Goal: Task Accomplishment & Management: Use online tool/utility

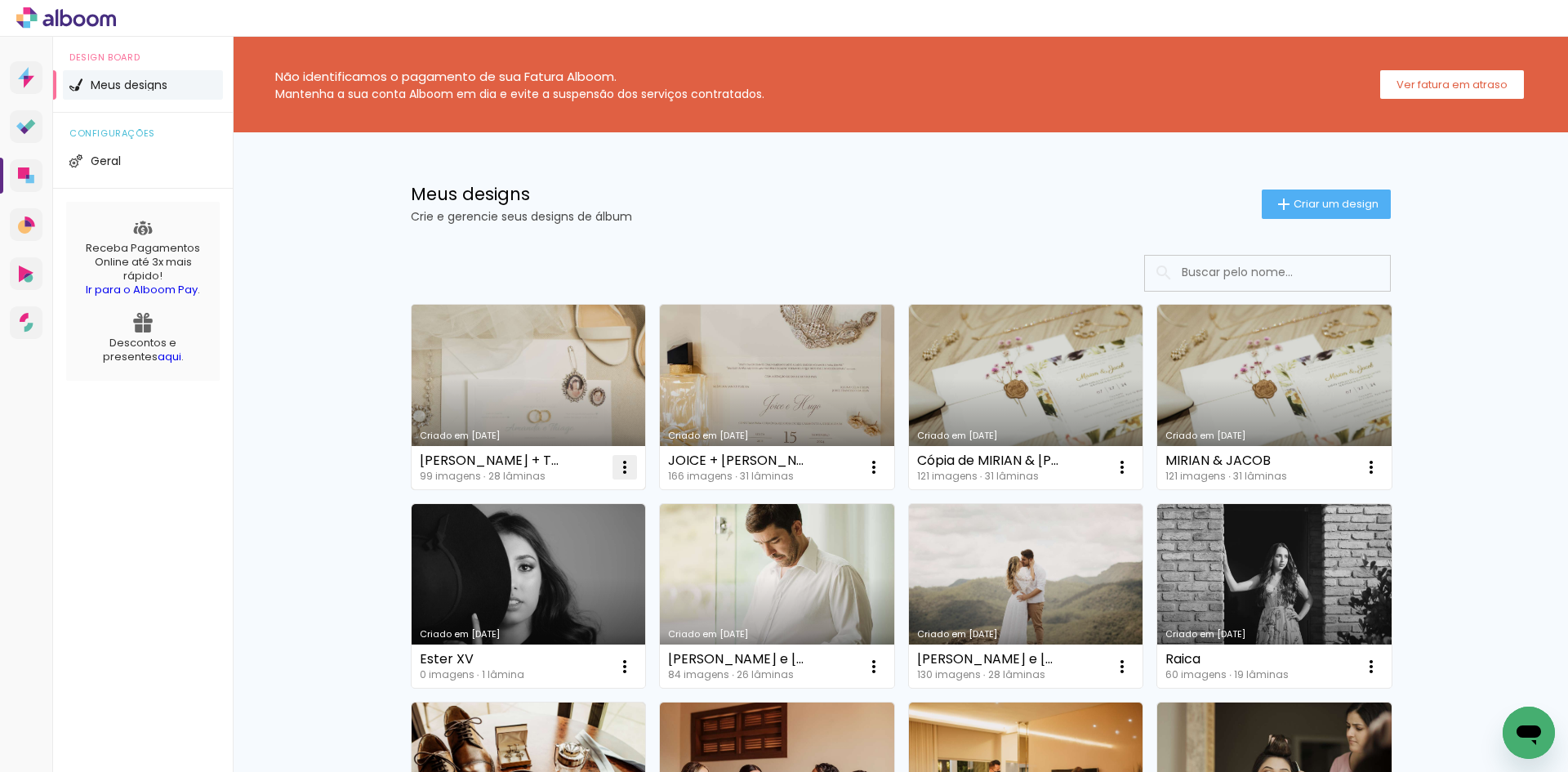
click at [619, 483] on paper-icon-button at bounding box center [624, 467] width 32 height 32
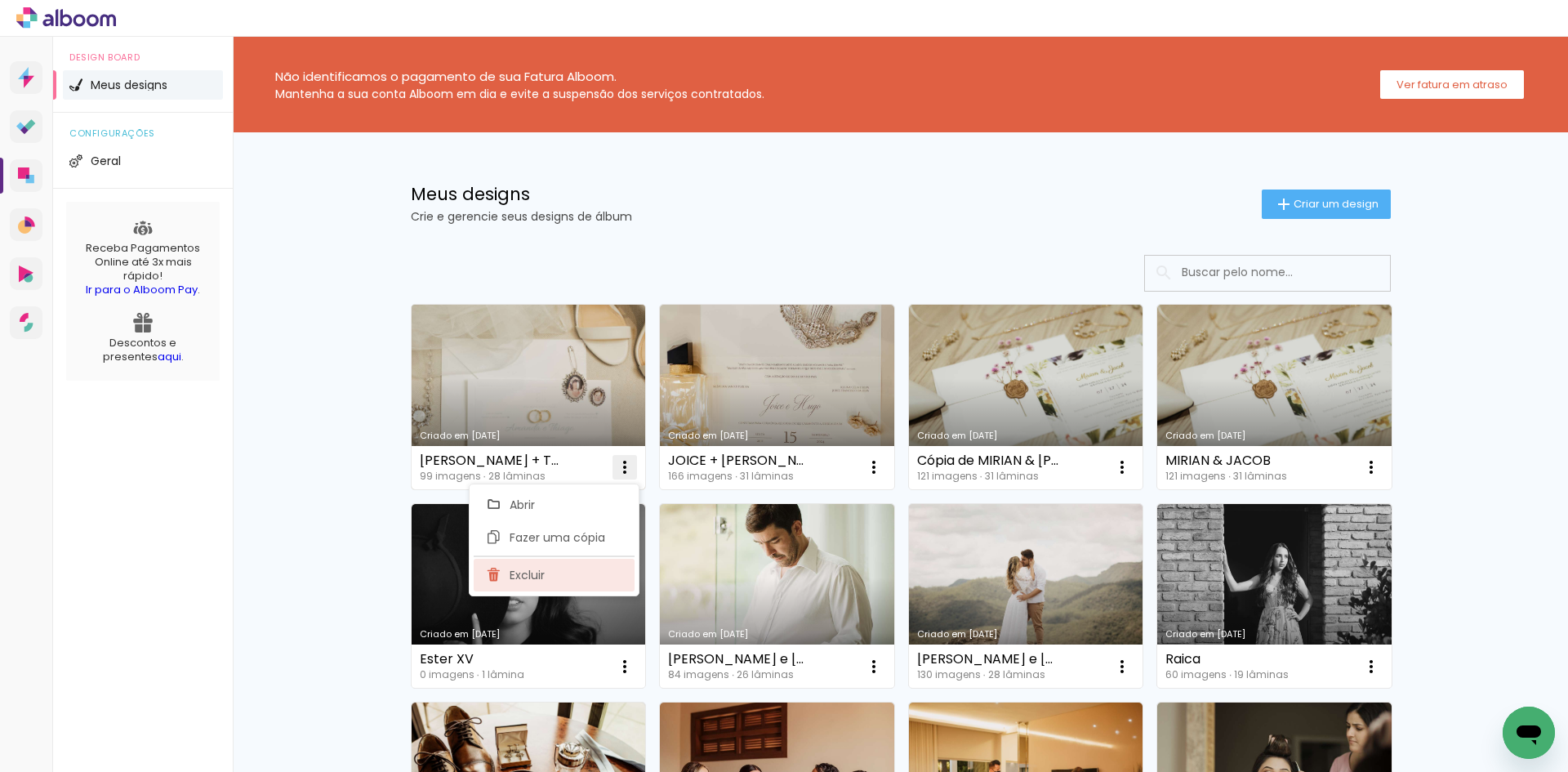
click at [600, 573] on paper-item "Excluir" at bounding box center [554, 575] width 161 height 32
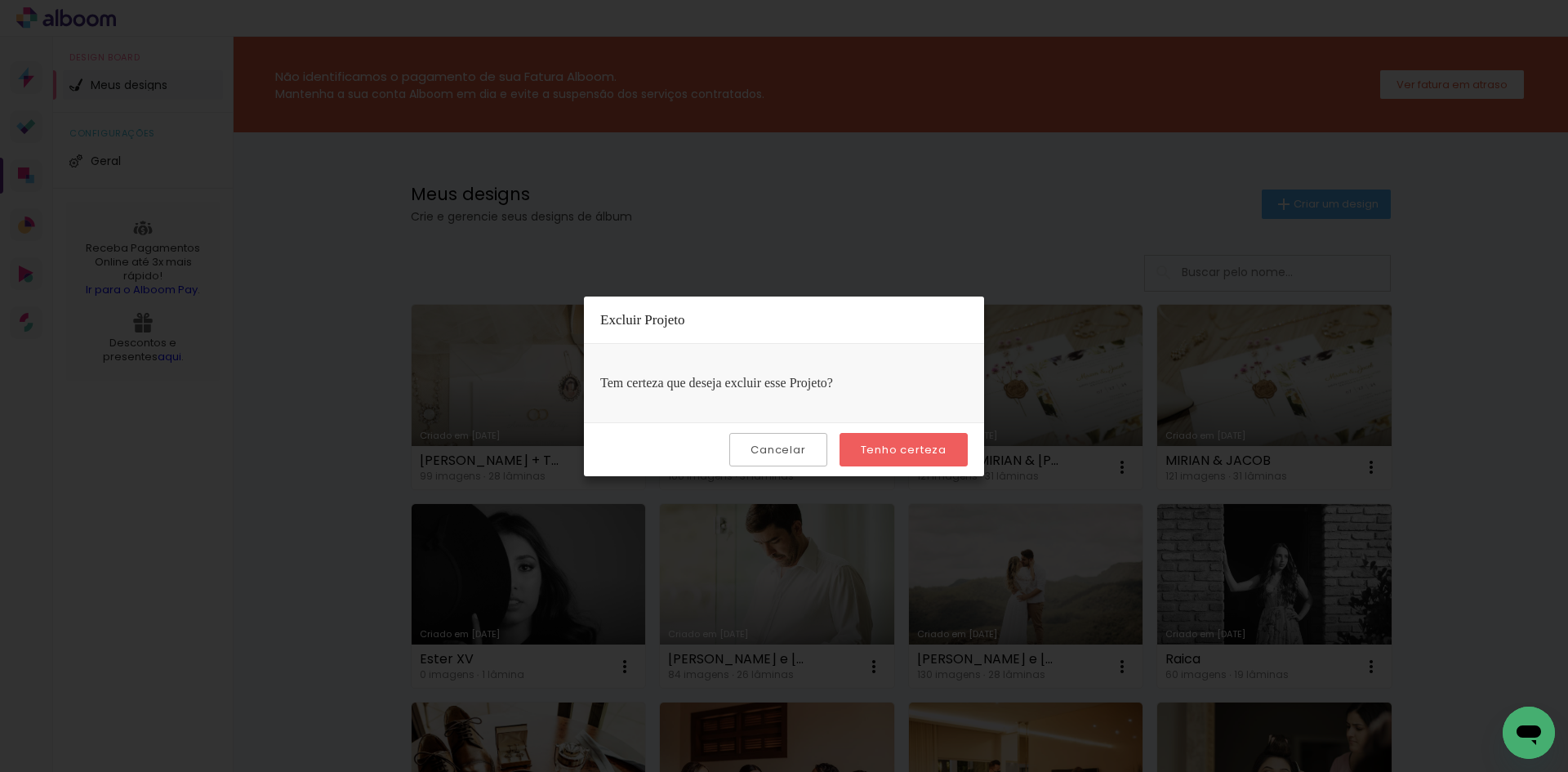
click at [0, 0] on slot "Tenho certeza" at bounding box center [0, 0] width 0 height 0
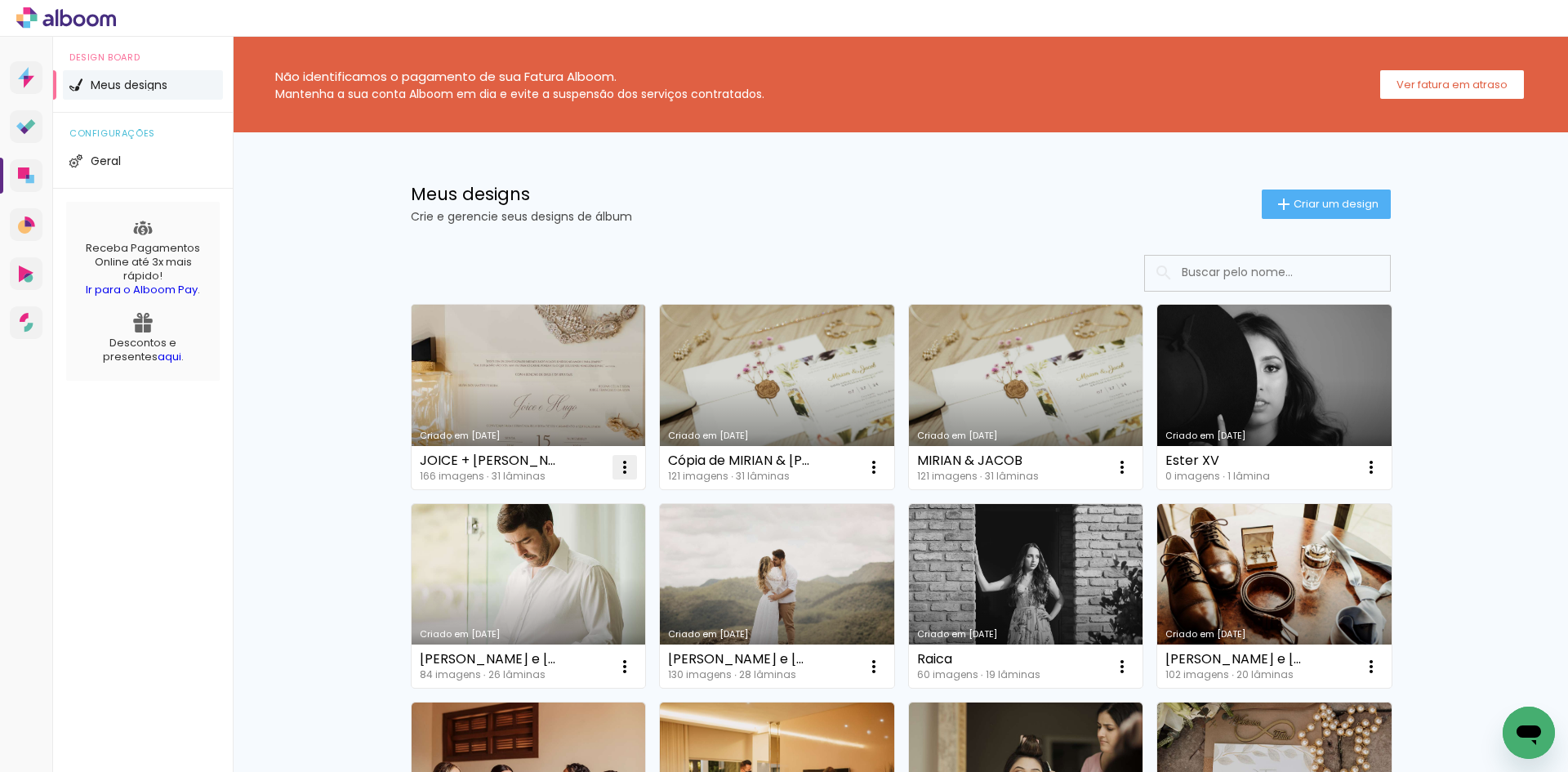
click at [625, 466] on iron-icon at bounding box center [624, 467] width 20 height 20
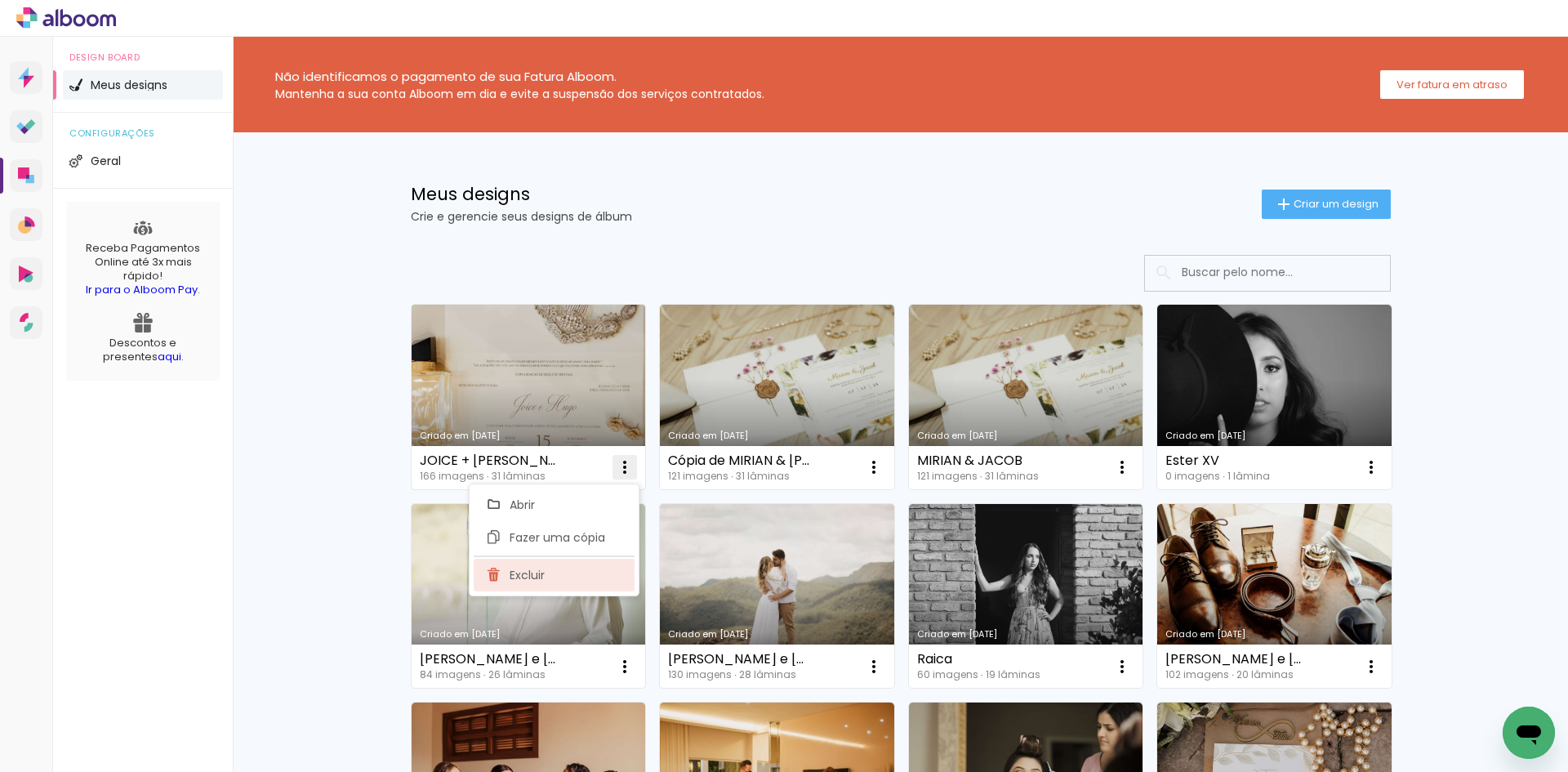
click at [585, 569] on paper-item "Excluir" at bounding box center [554, 575] width 161 height 32
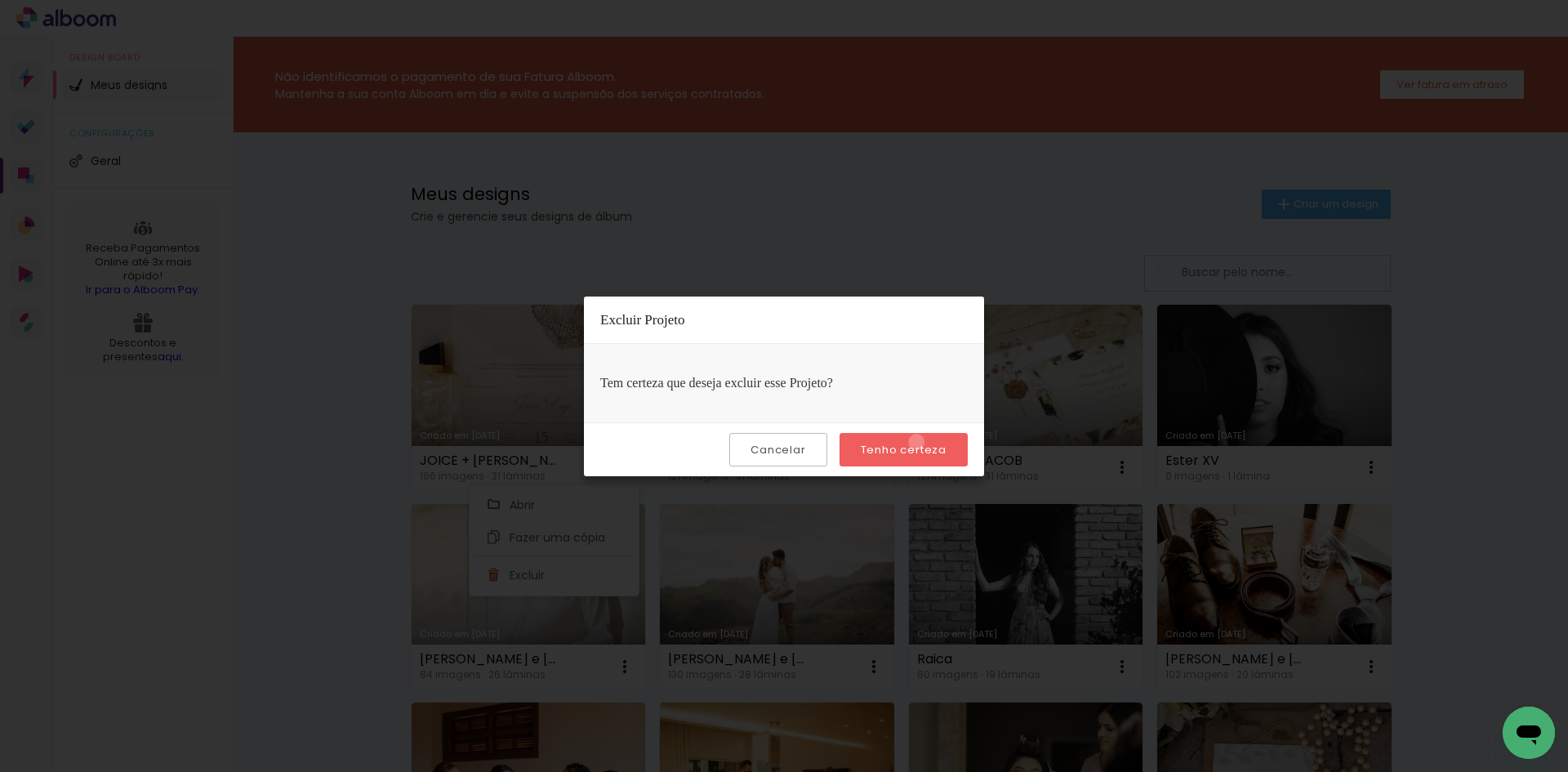
click at [0, 0] on slot "Tenho certeza" at bounding box center [0, 0] width 0 height 0
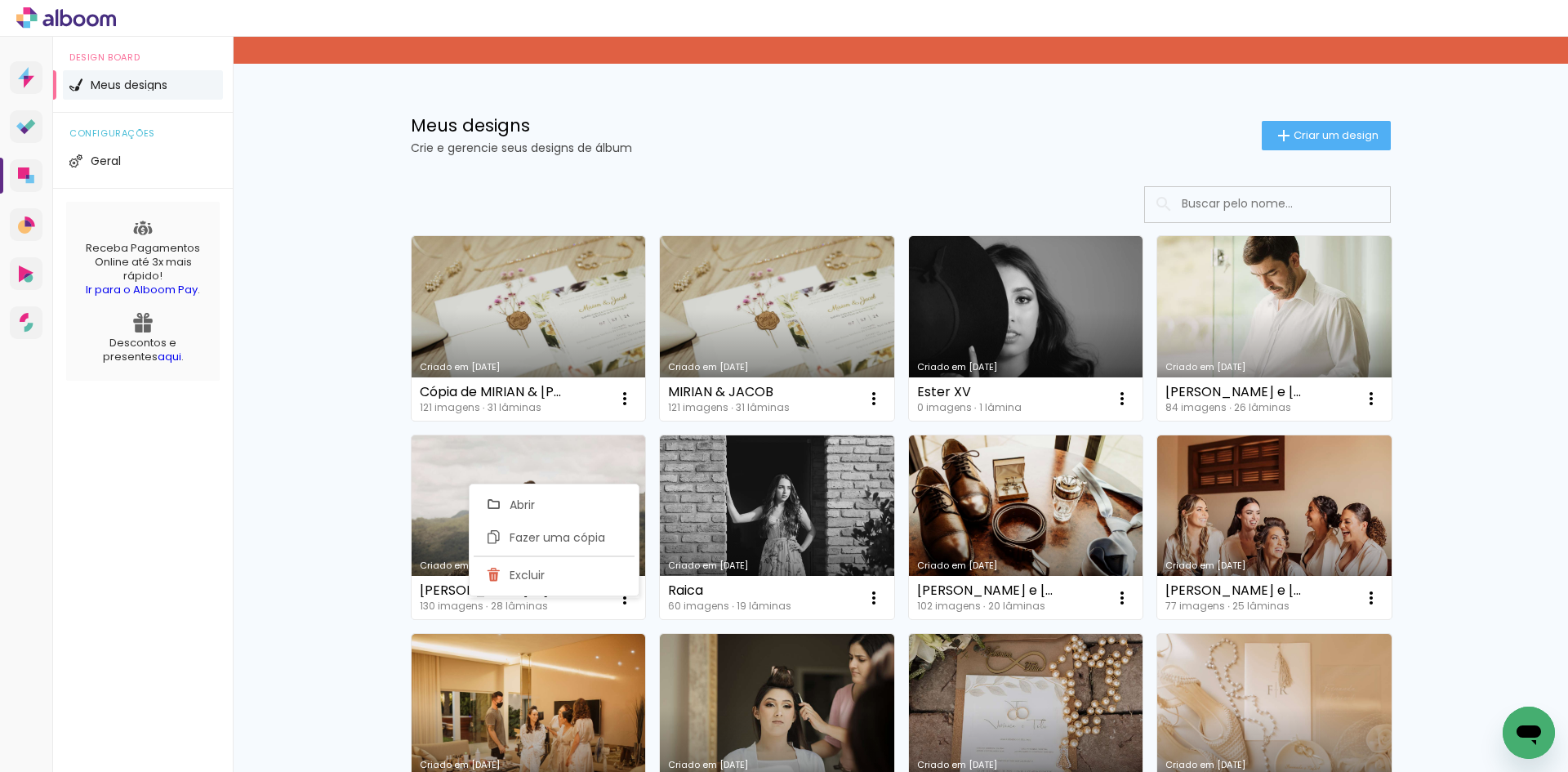
scroll to position [194, 0]
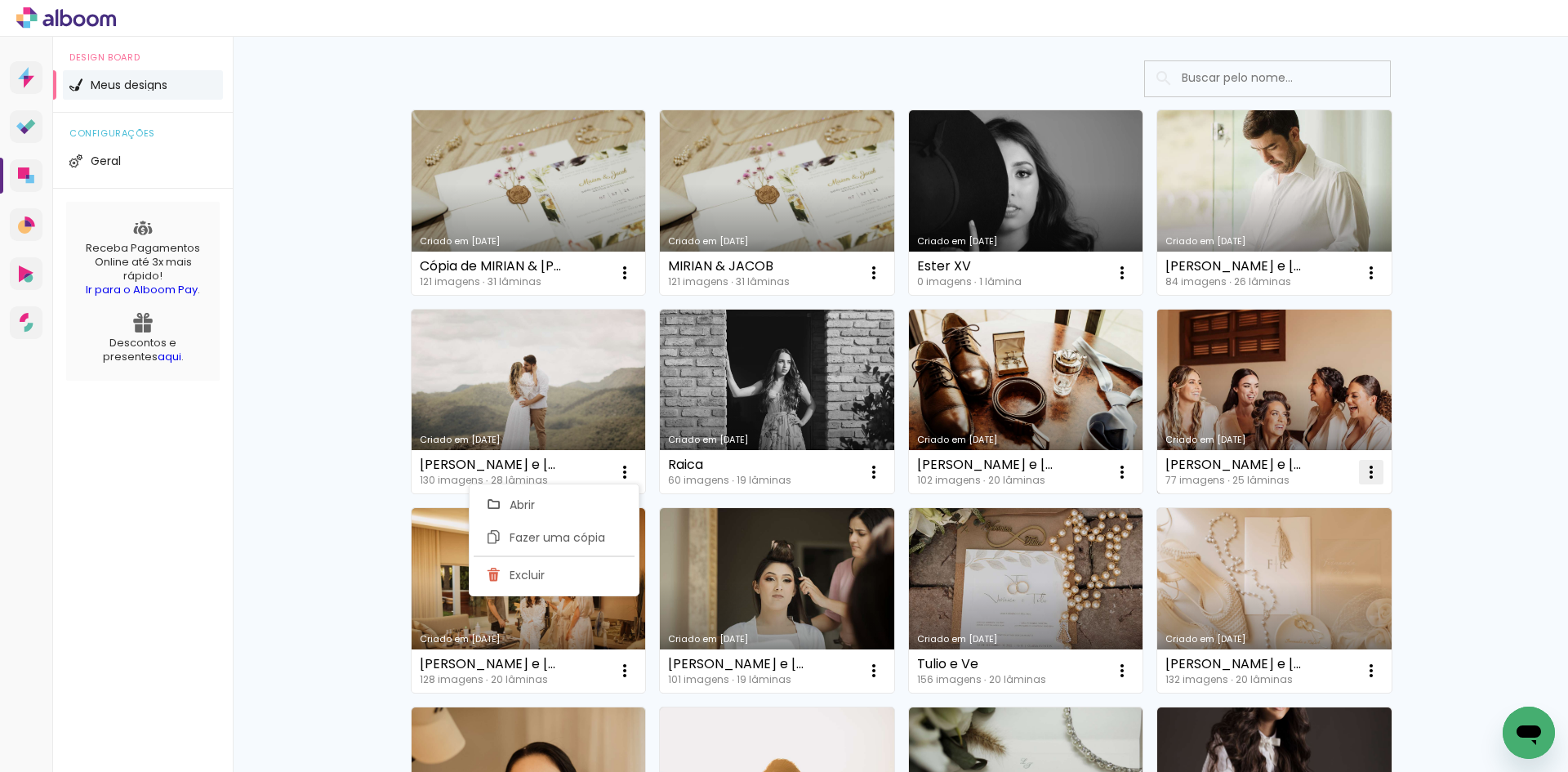
click at [635, 283] on iron-icon at bounding box center [624, 273] width 20 height 20
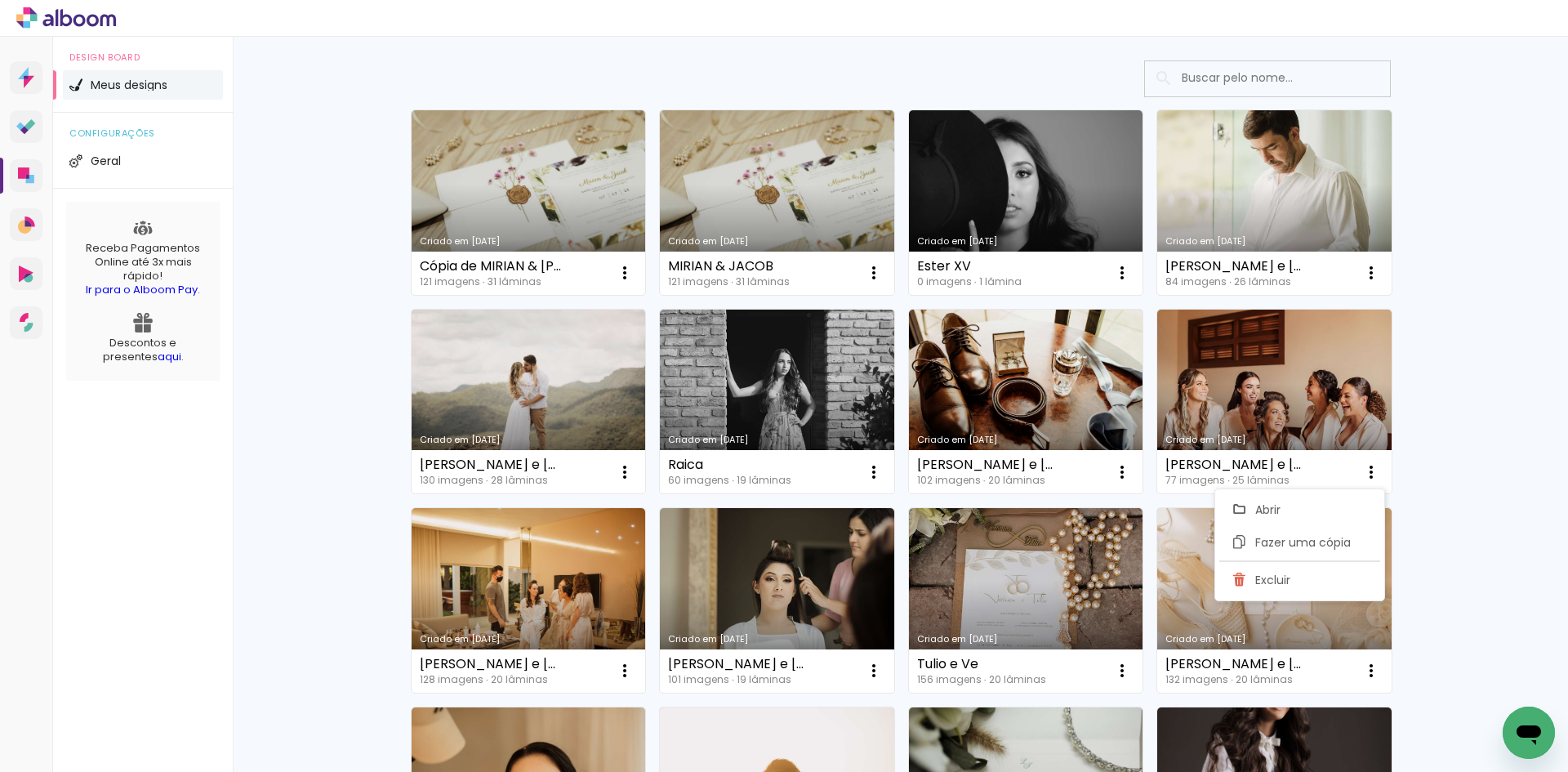
click at [1462, 573] on div "Não identificamos o pagamento de sua Fatura Alboom. Mantenha a sua conta Alboom…" at bounding box center [899, 642] width 1335 height 1600
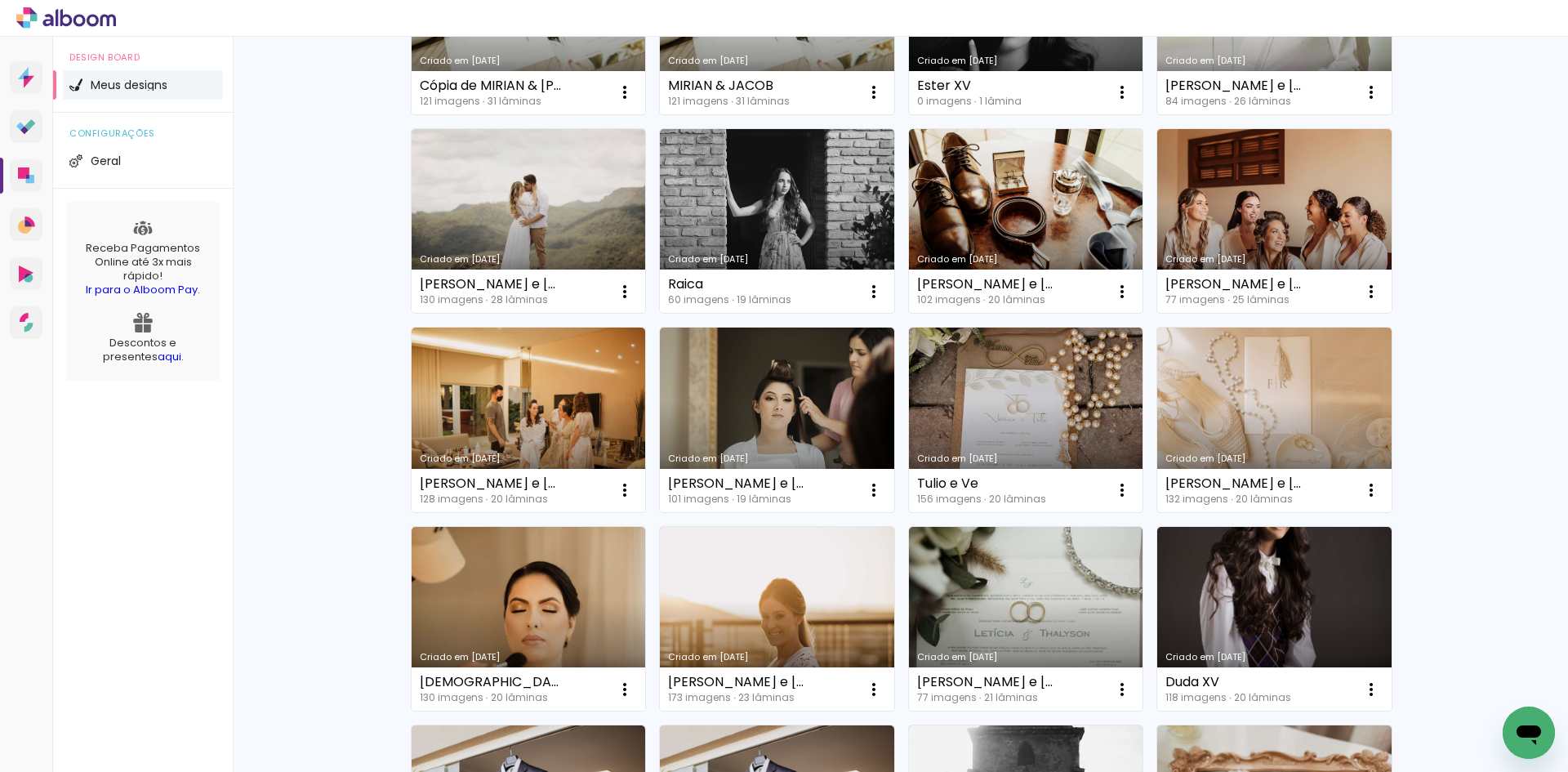
scroll to position [0, 0]
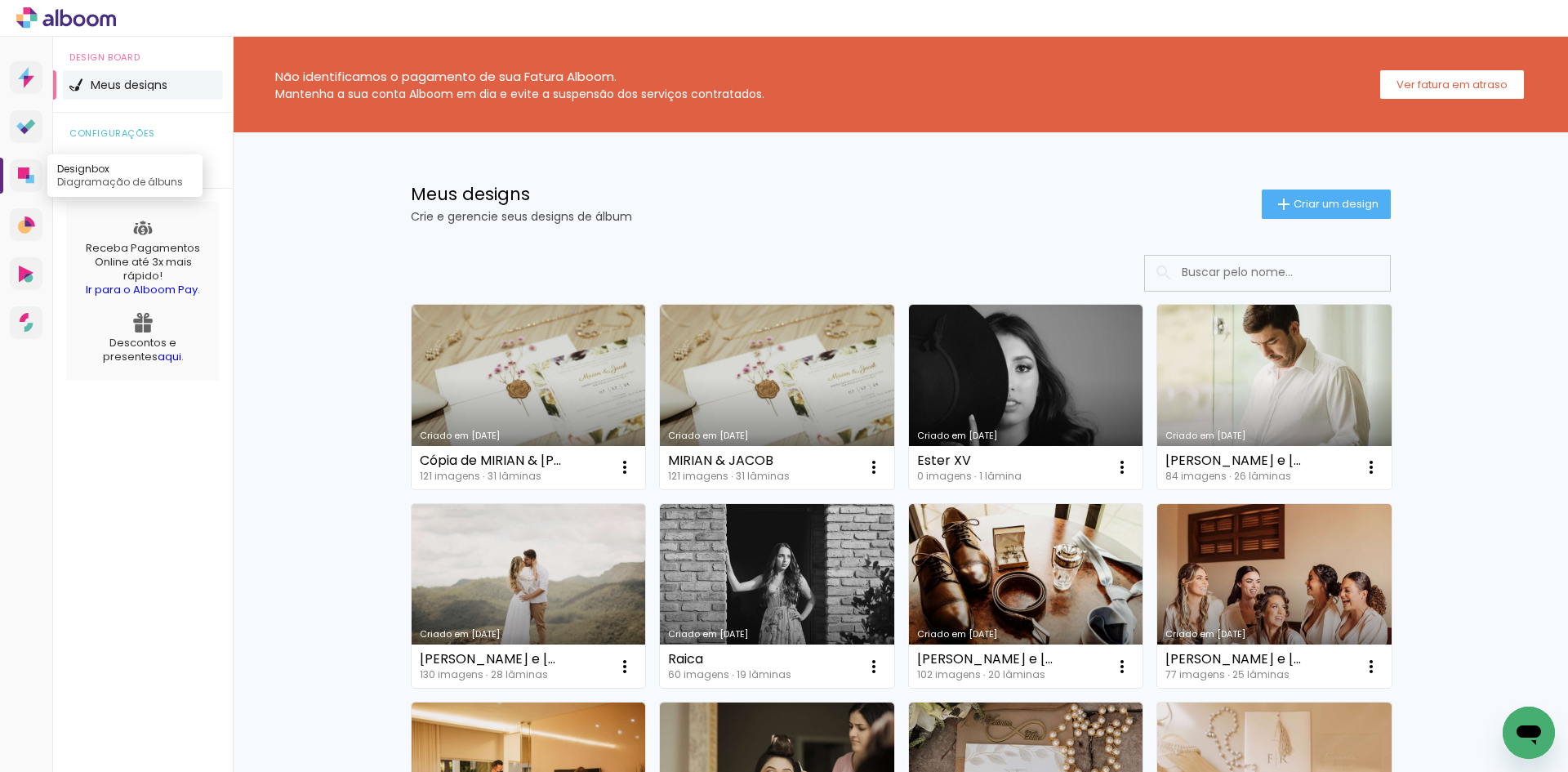
click at [32, 174] on icon at bounding box center [26, 176] width 16 height 16
click at [30, 131] on icon at bounding box center [26, 127] width 20 height 15
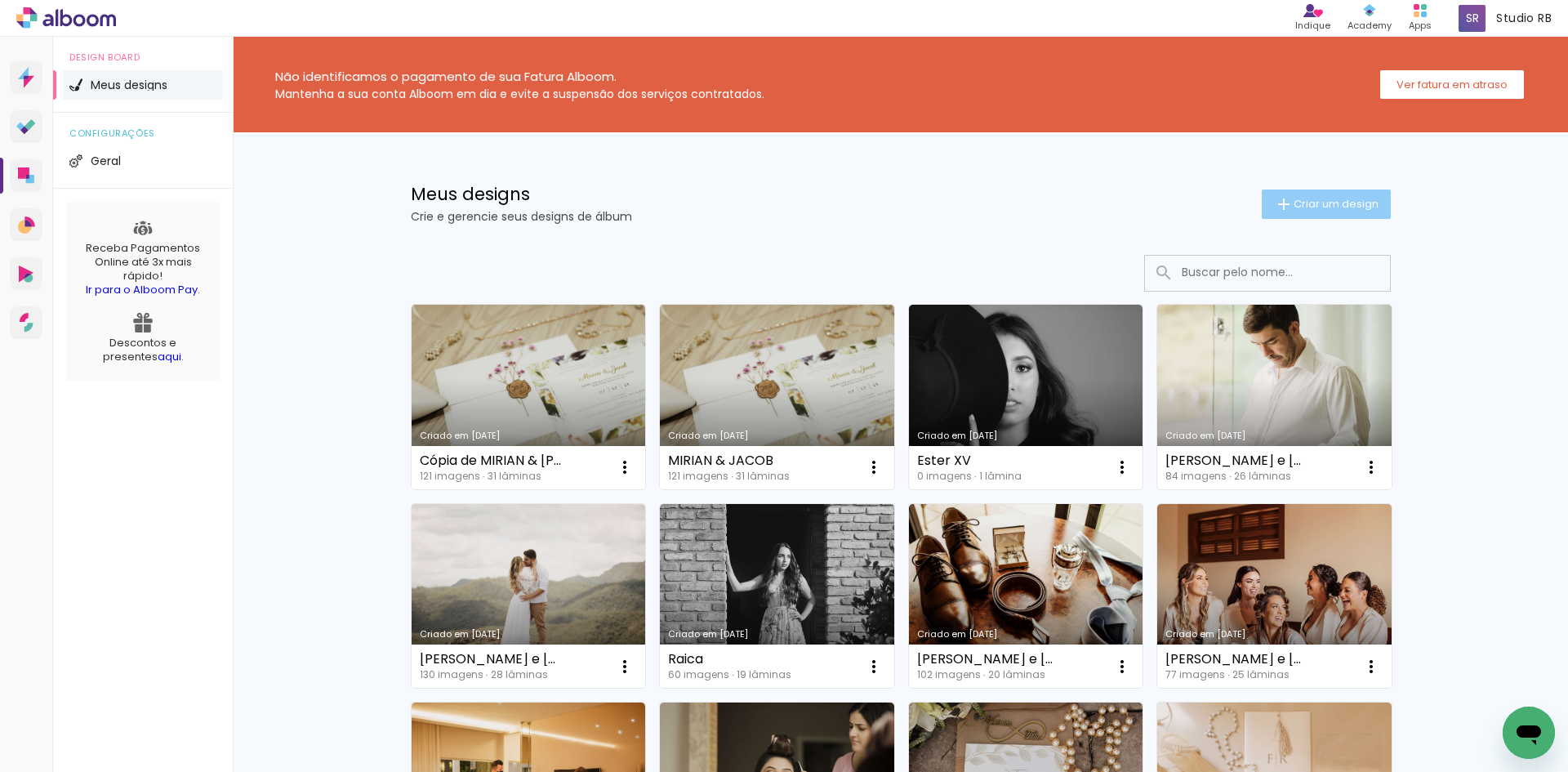
click at [1381, 214] on paper-button "Criar um design" at bounding box center [1325, 204] width 129 height 30
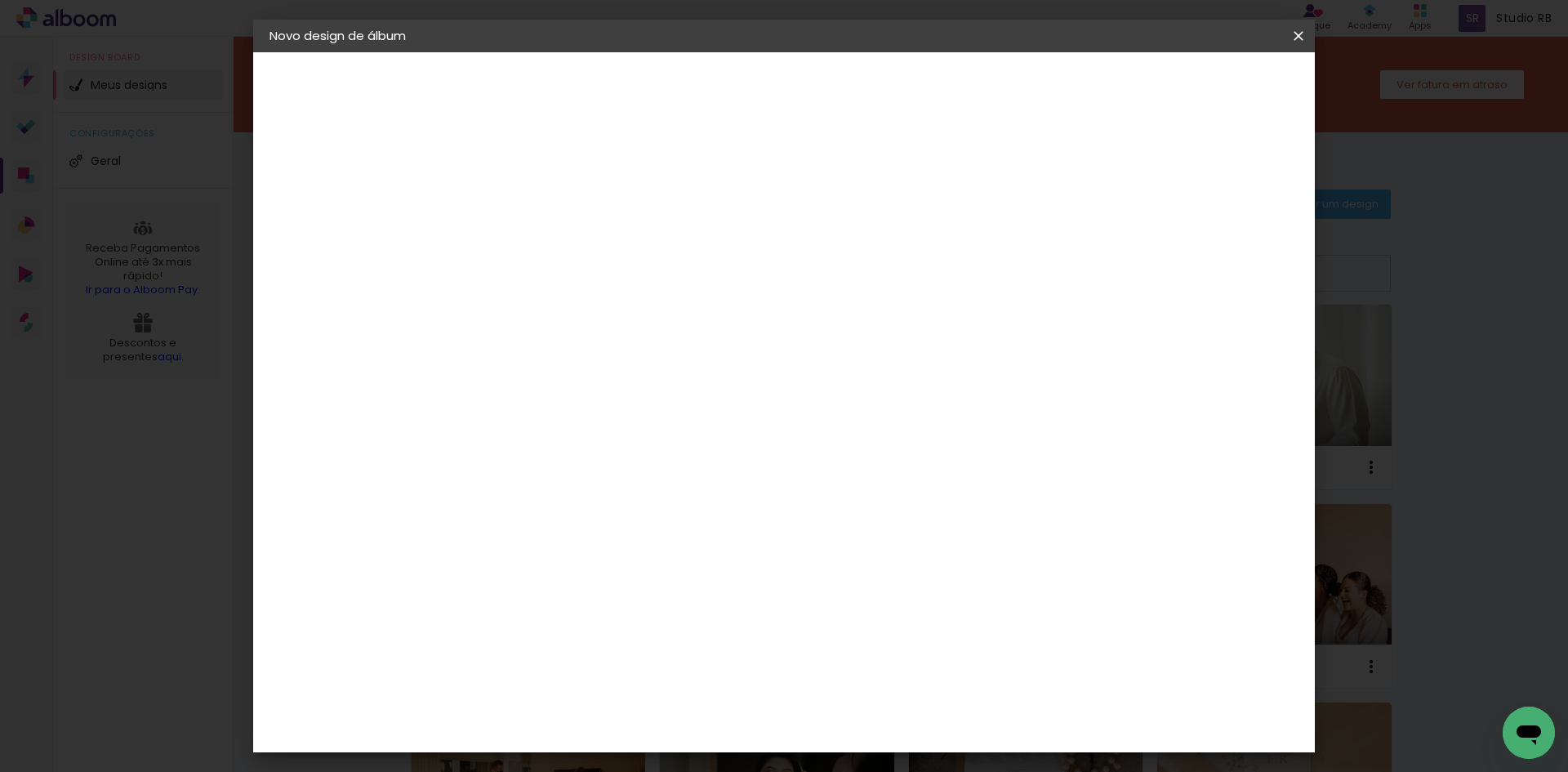
click at [537, 229] on input at bounding box center [537, 220] width 0 height 26
type input "JUSSARA + VICTOR"
type paper-input "JUSSARA + VICTOR"
click at [0, 0] on slot "Avançar" at bounding box center [0, 0] width 0 height 0
click at [661, 309] on input at bounding box center [578, 311] width 165 height 20
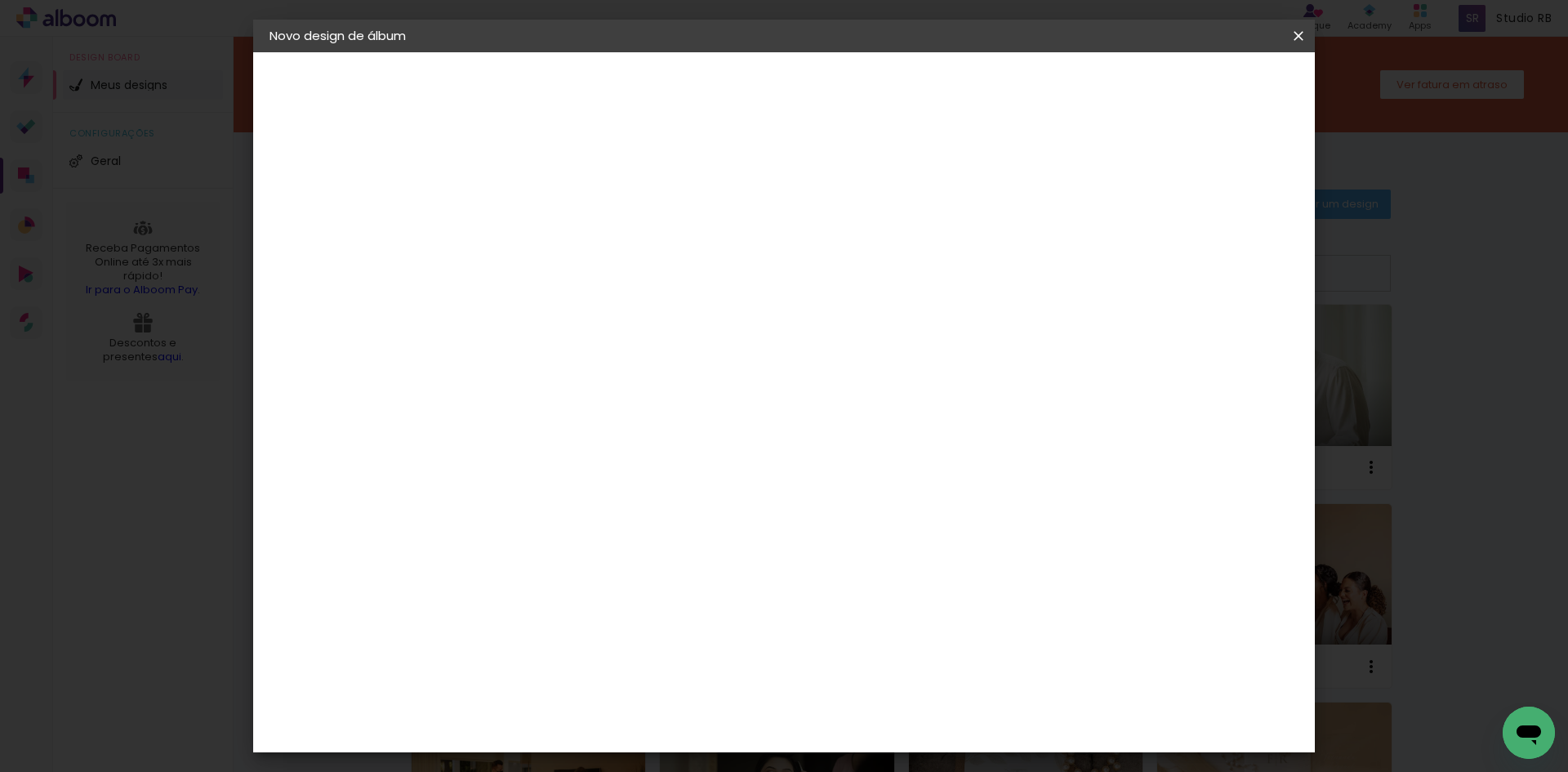
type input "LUI"
type paper-input "LUI"
click at [642, 361] on paper-item "Luiz Fotógrafo" at bounding box center [566, 369] width 152 height 36
click at [0, 0] on slot "Avançar" at bounding box center [0, 0] width 0 height 0
click at [600, 279] on input "text" at bounding box center [568, 285] width 64 height 26
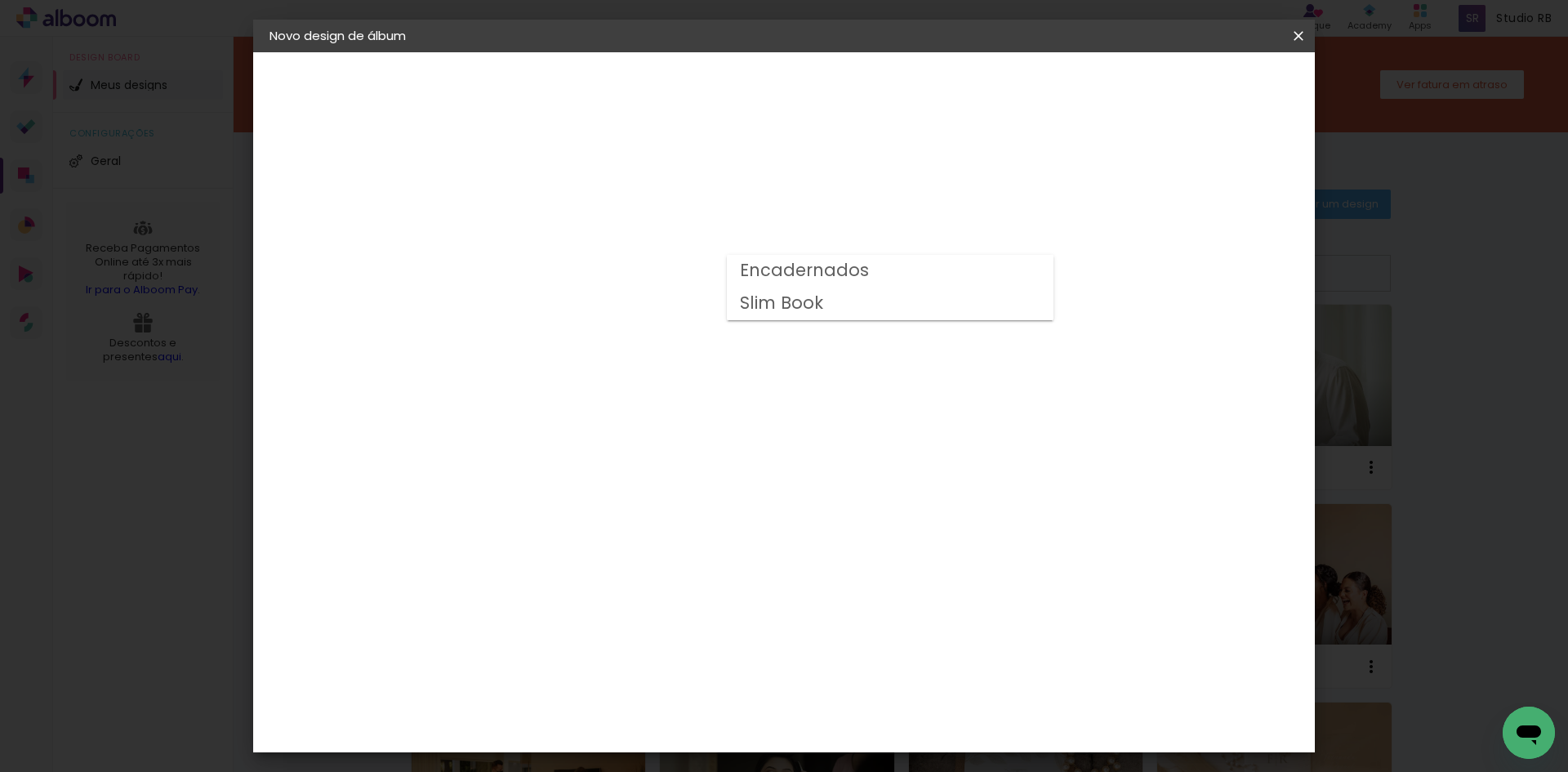
click at [934, 270] on paper-item "Encadernados" at bounding box center [889, 271] width 326 height 32
type input "Encadernados"
click at [646, 592] on span "30 x 60" at bounding box center [608, 608] width 76 height 33
click at [827, 71] on header "Modelo Escolha o modelo do álbum. Voltar Avançar" at bounding box center [646, 101] width 362 height 97
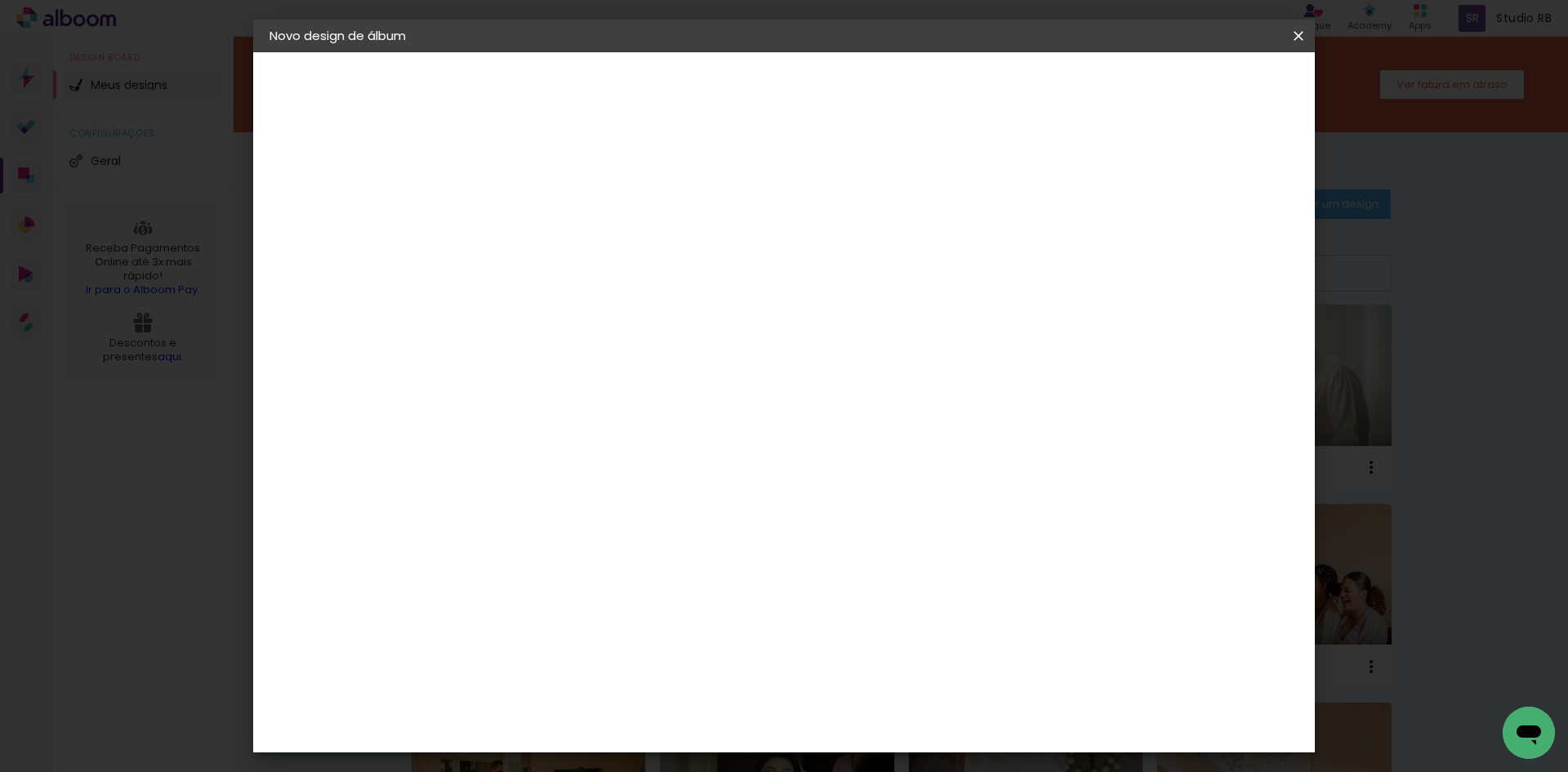
click at [0, 0] on slot "Avançar" at bounding box center [0, 0] width 0 height 0
click at [1196, 85] on span "Iniciar design" at bounding box center [1158, 86] width 74 height 11
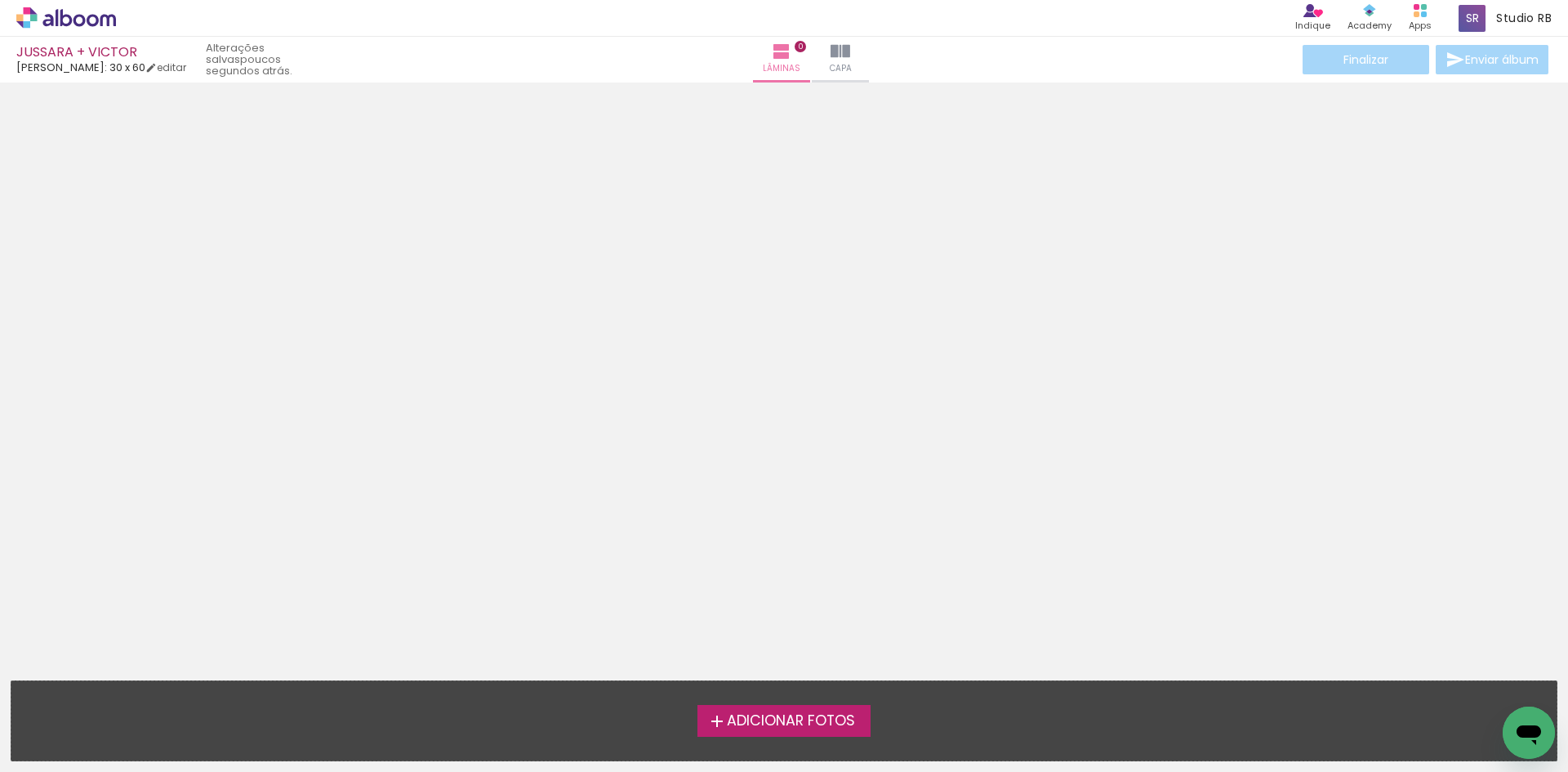
click at [778, 724] on span "Adicionar Fotos" at bounding box center [790, 721] width 129 height 14
click at [0, 0] on input "file" at bounding box center [0, 0] width 0 height 0
